Goal: Transaction & Acquisition: Purchase product/service

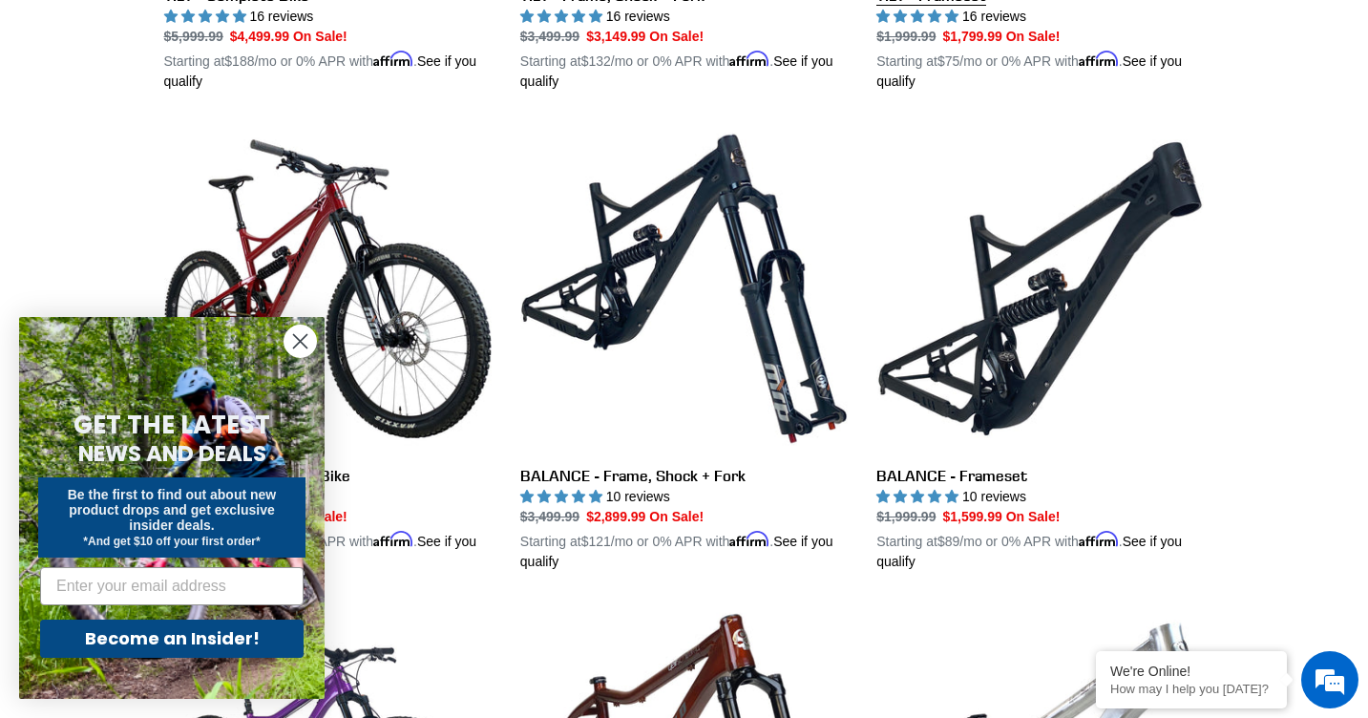
scroll to position [1021, 0]
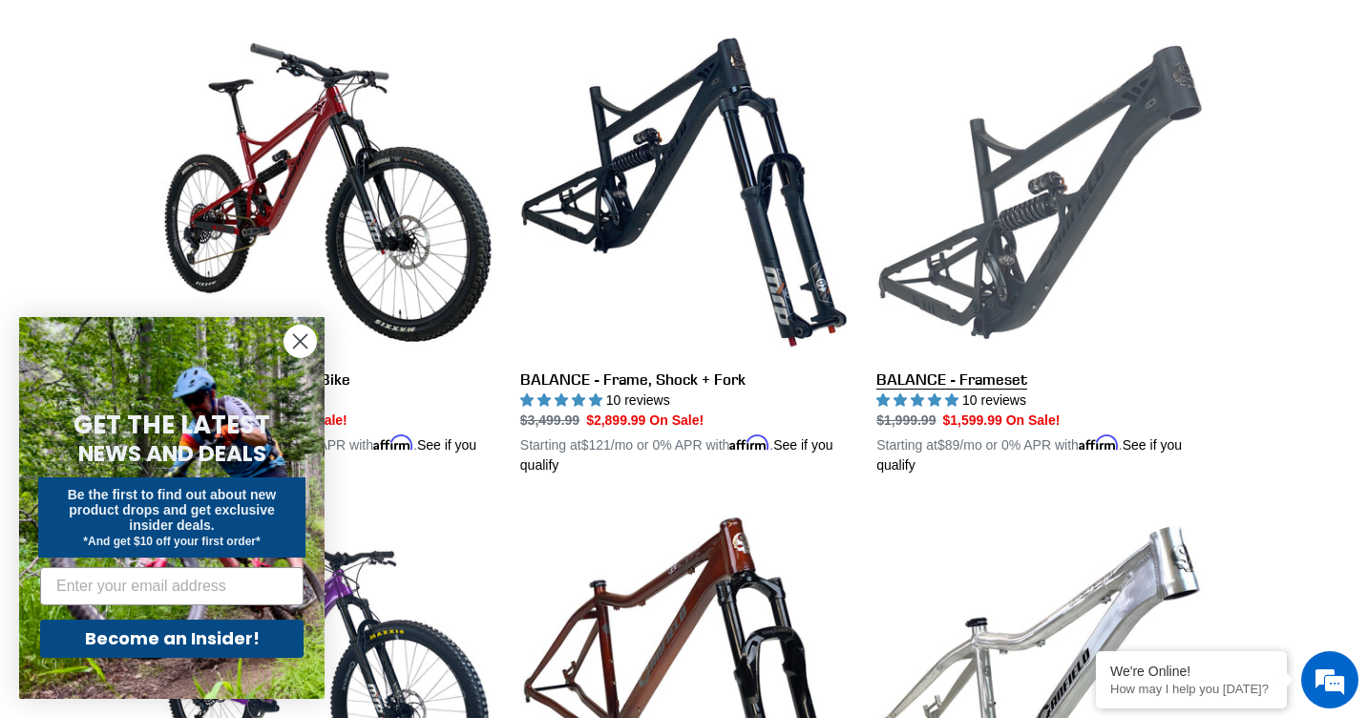
click at [984, 380] on link "BALANCE - Frameset" at bounding box center [1041, 252] width 328 height 447
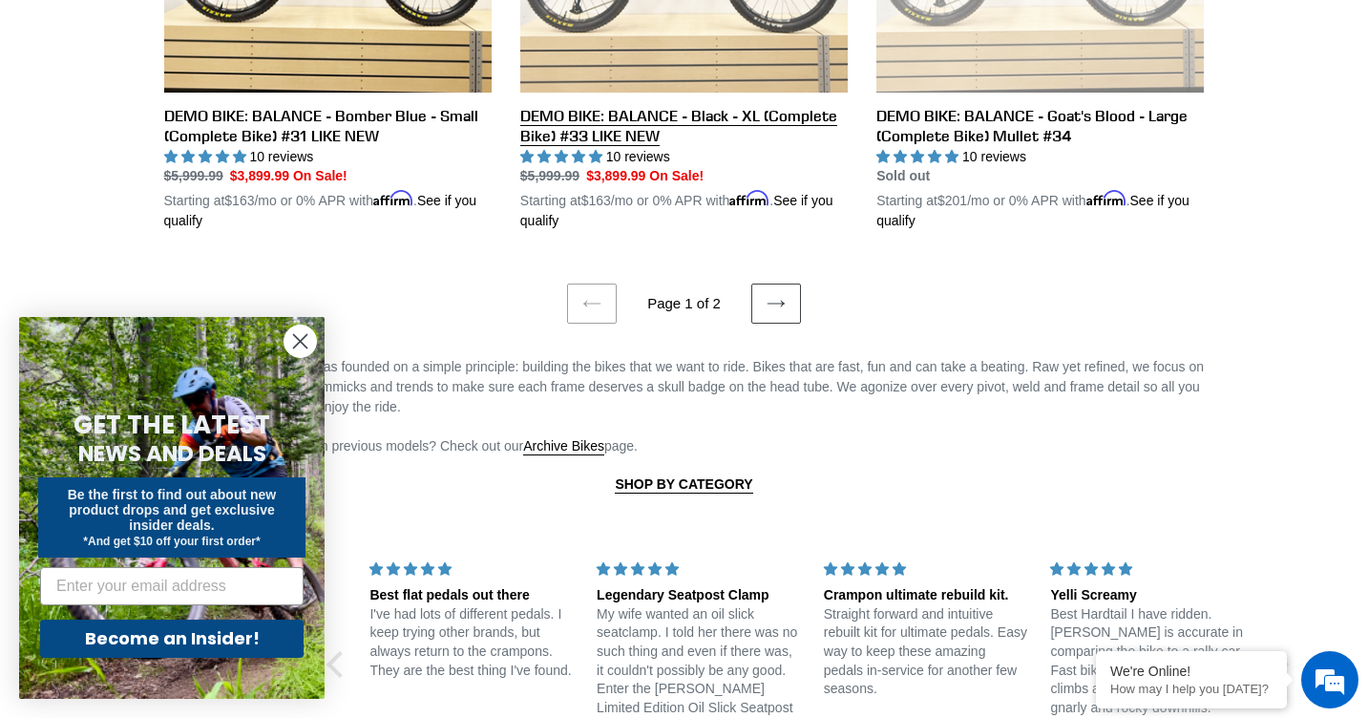
scroll to position [4097, 0]
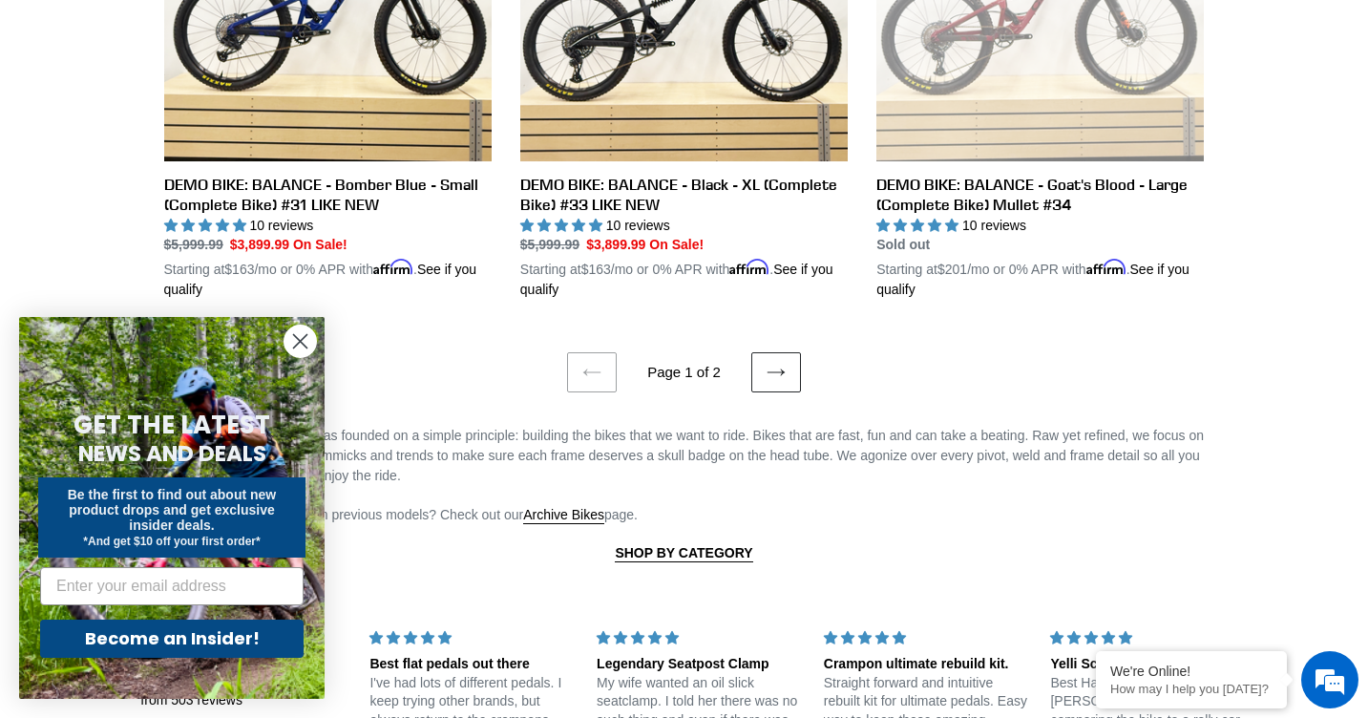
click at [780, 363] on icon at bounding box center [776, 372] width 19 height 19
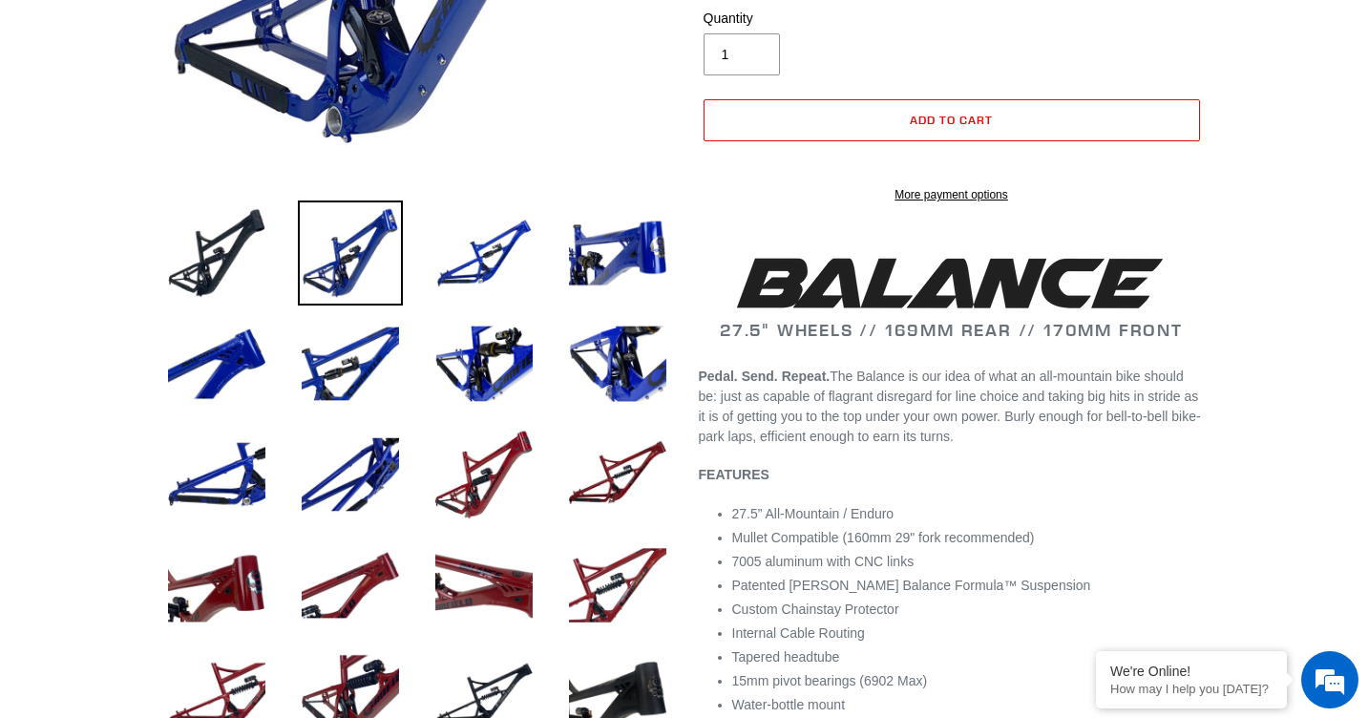
select select "highest-rating"
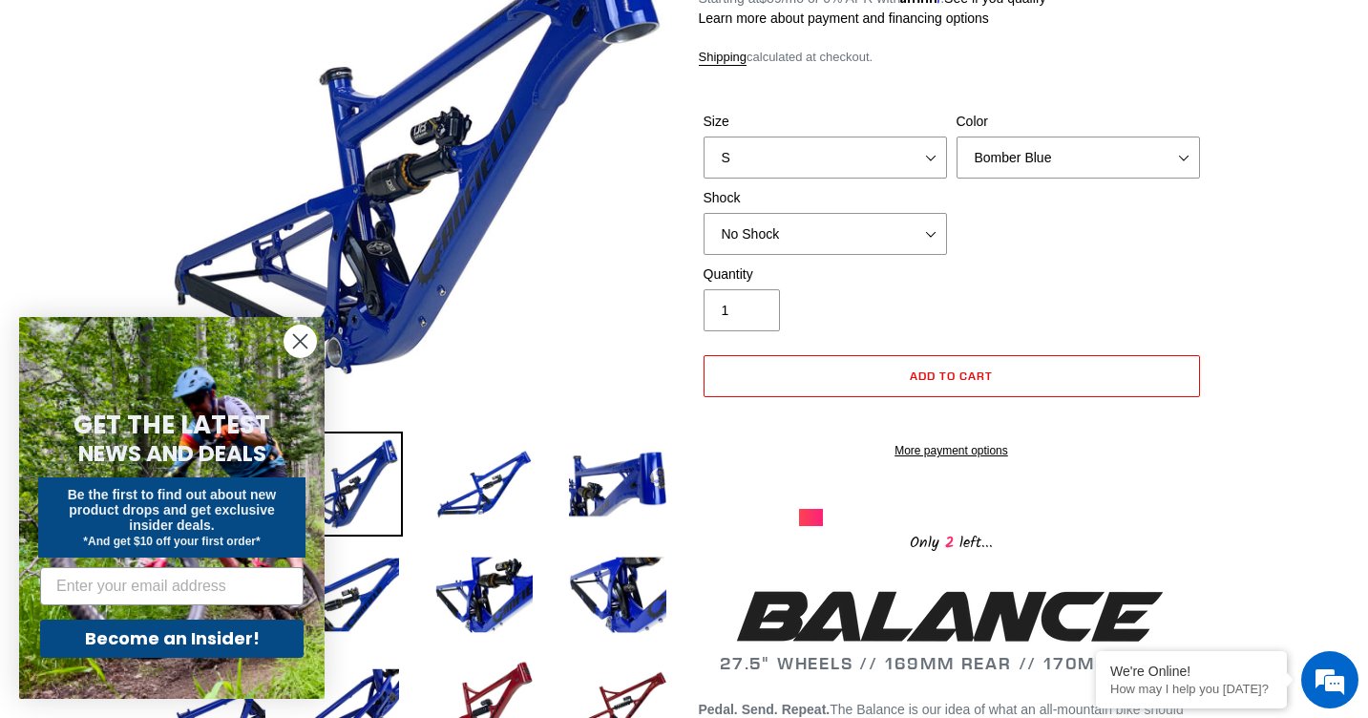
scroll to position [288, 0]
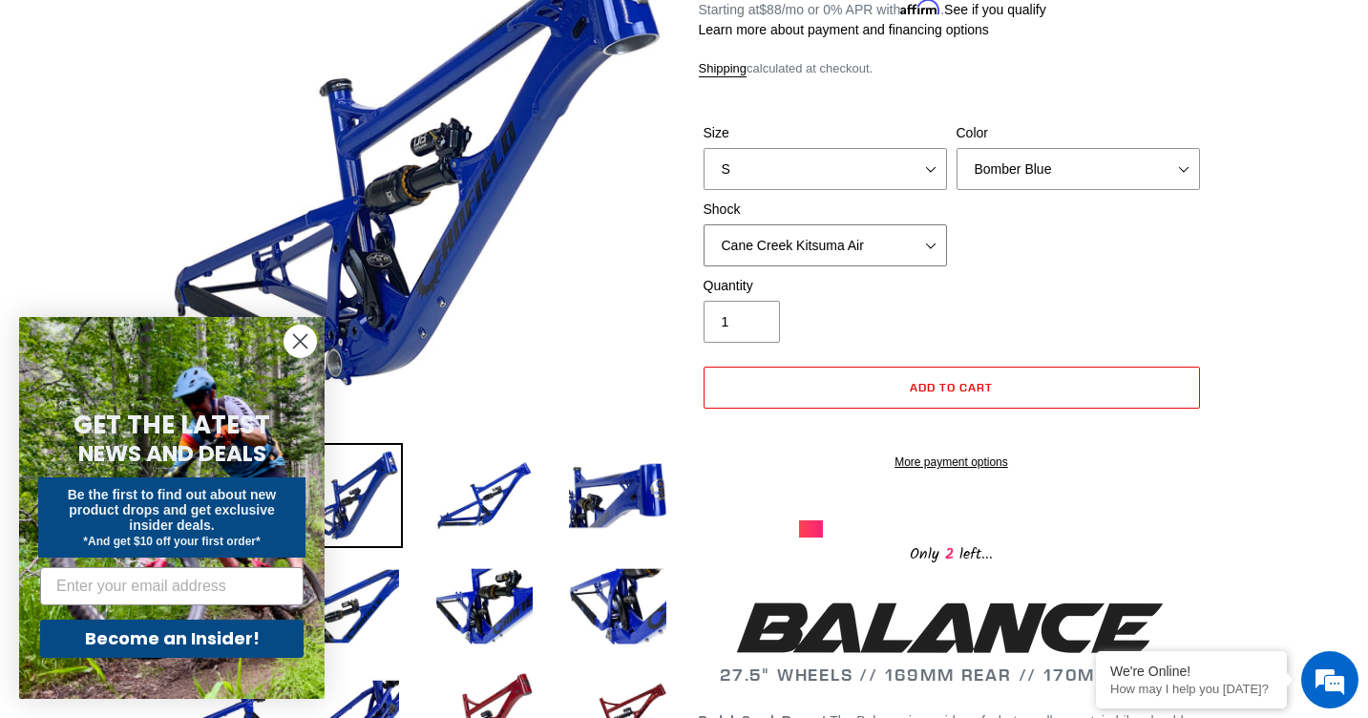
select select "EXT Storia V3-S"
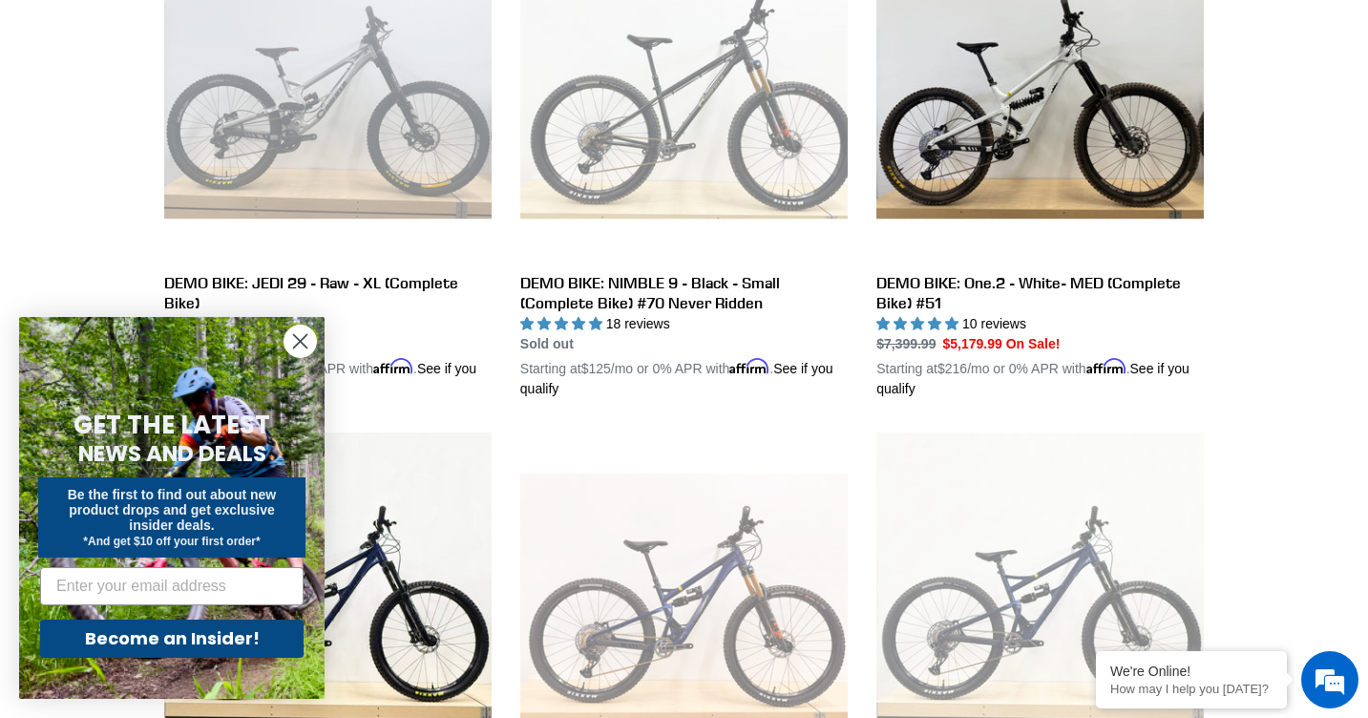
scroll to position [640, 0]
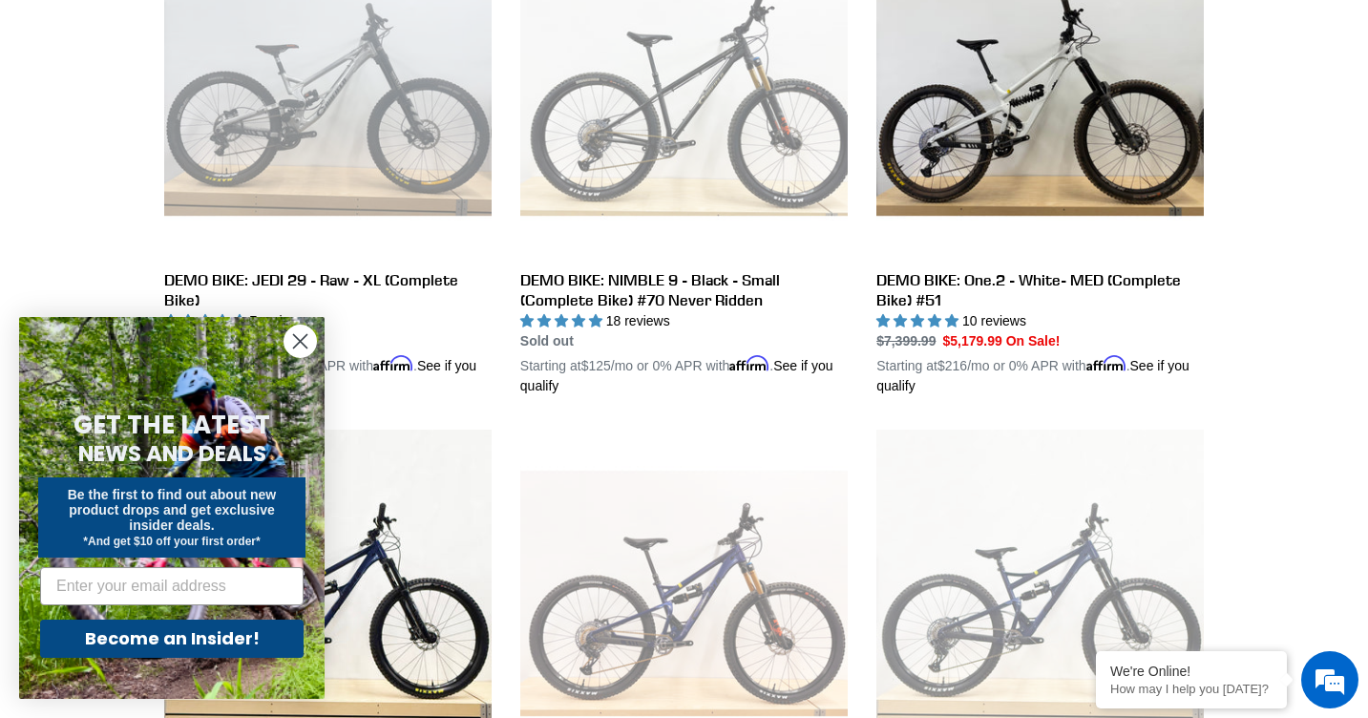
click at [296, 341] on circle "Close dialog" at bounding box center [301, 342] width 32 height 32
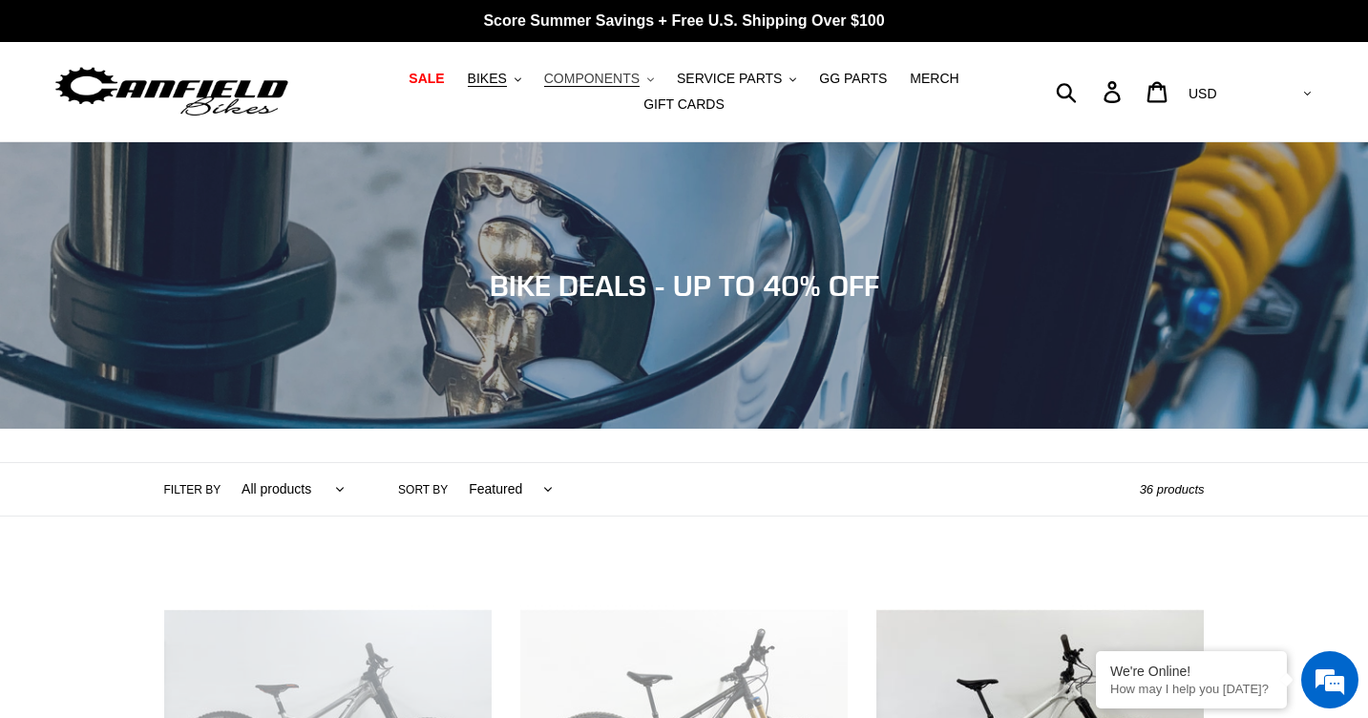
scroll to position [0, 0]
